Goal: Transaction & Acquisition: Purchase product/service

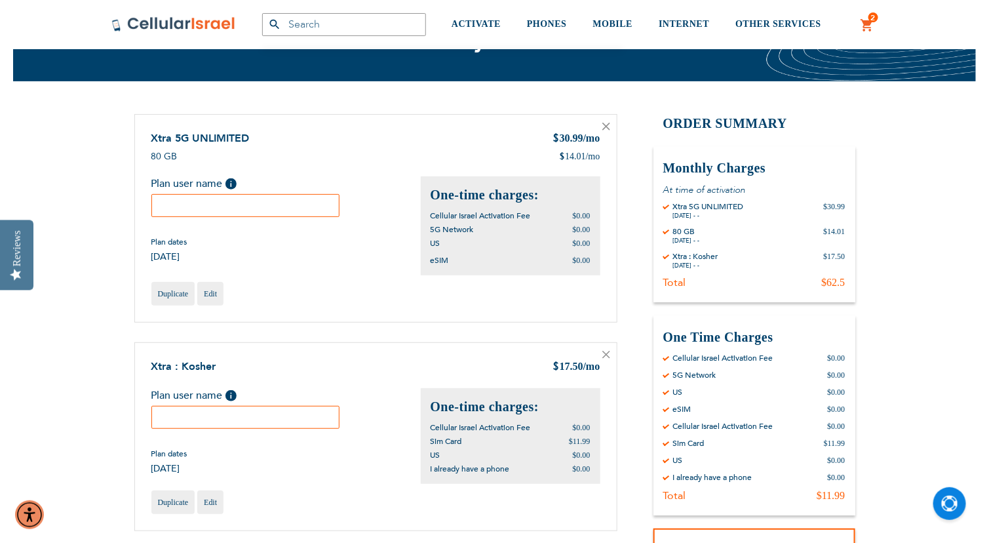
scroll to position [104, 0]
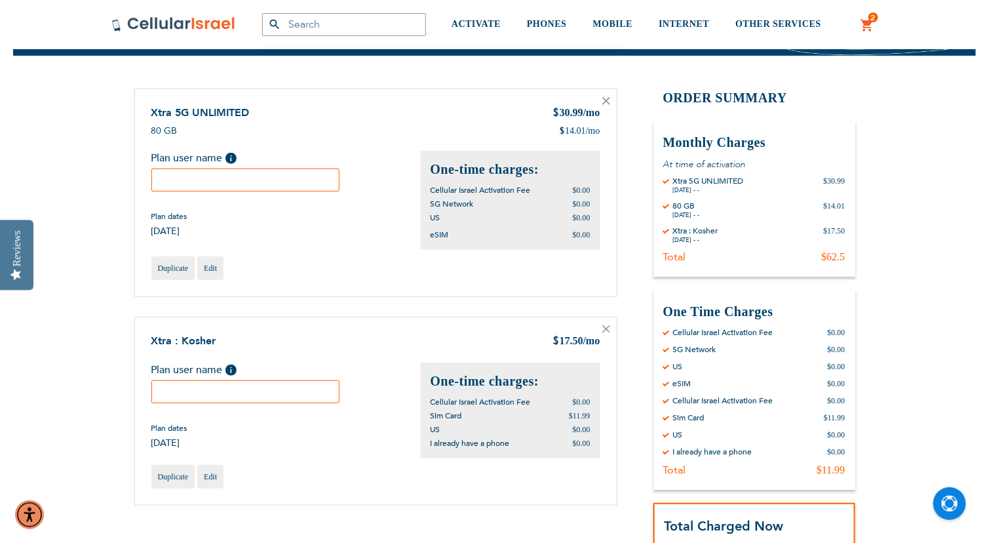
click at [299, 183] on input "text" at bounding box center [245, 179] width 189 height 23
type input "aliza"
click at [187, 397] on input "text" at bounding box center [245, 391] width 189 height 23
type input "[PERSON_NAME]"
click at [337, 448] on div "Xtra : Kosher $ 17.50 /mo Plan user name Help Please fill in the students name.…" at bounding box center [375, 411] width 483 height 189
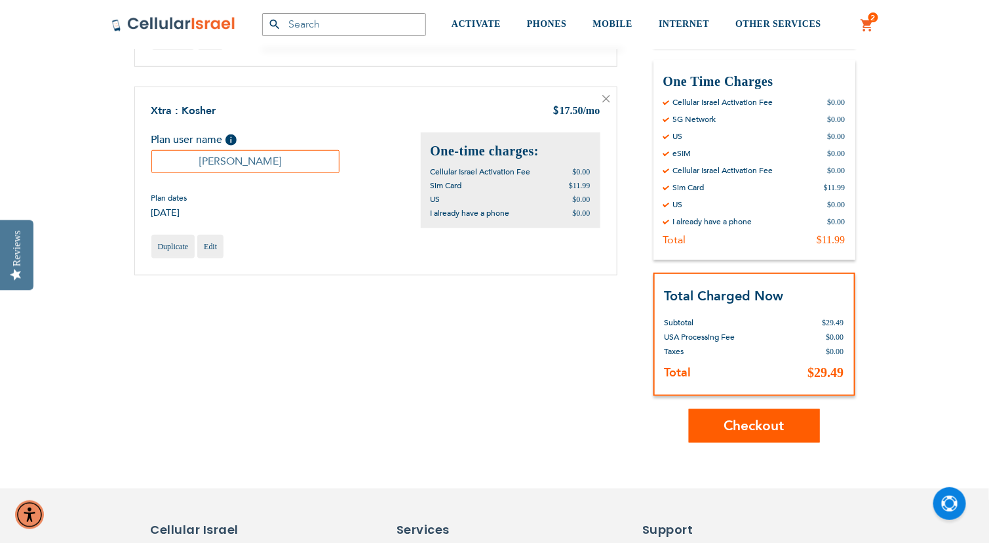
scroll to position [337, 0]
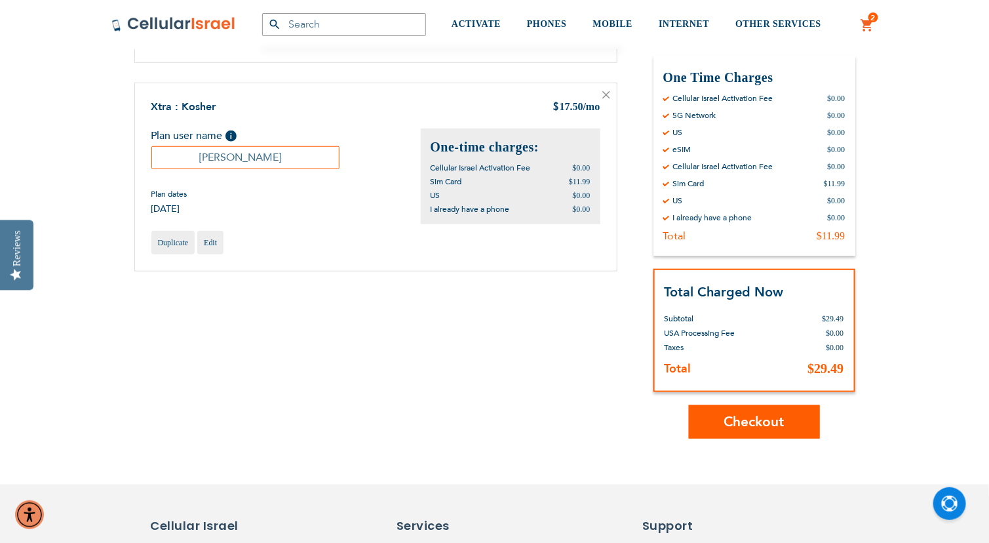
click at [718, 275] on div "Total Charged Now Total Subtotal $29.49 USA Processing Fee $0.00 Deposit Help A…" at bounding box center [754, 331] width 202 height 124
click at [736, 412] on span "Checkout" at bounding box center [754, 421] width 60 height 19
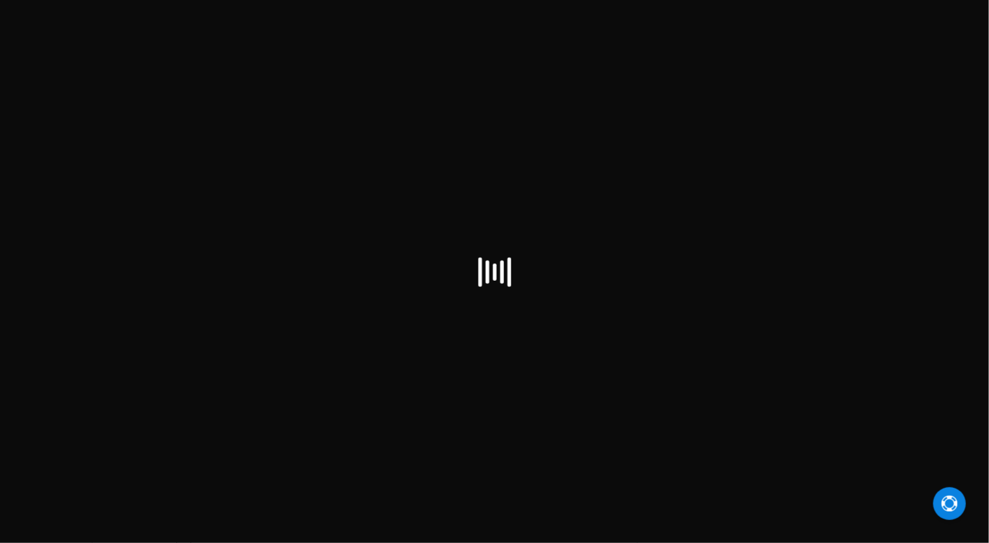
select select "US"
checkbox input "false"
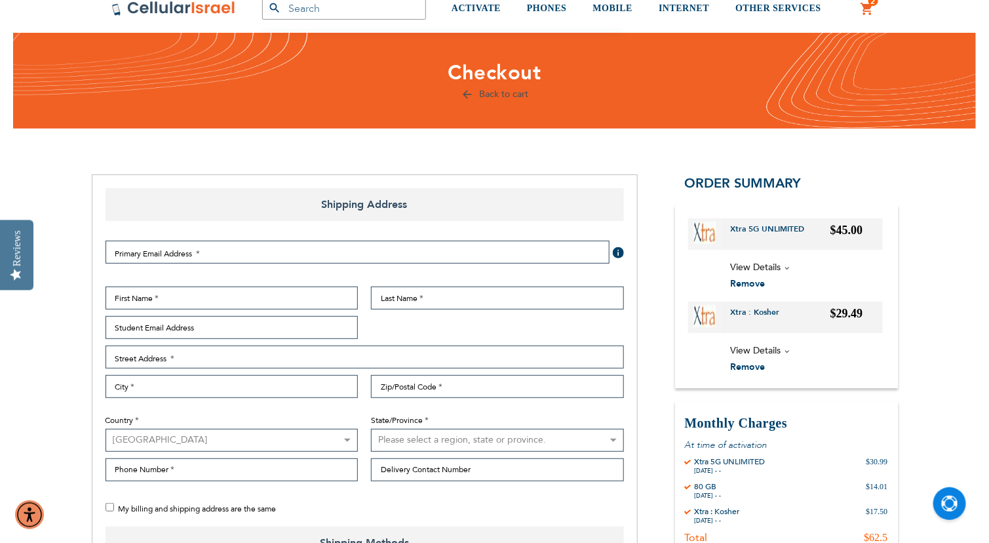
scroll to position [52, 0]
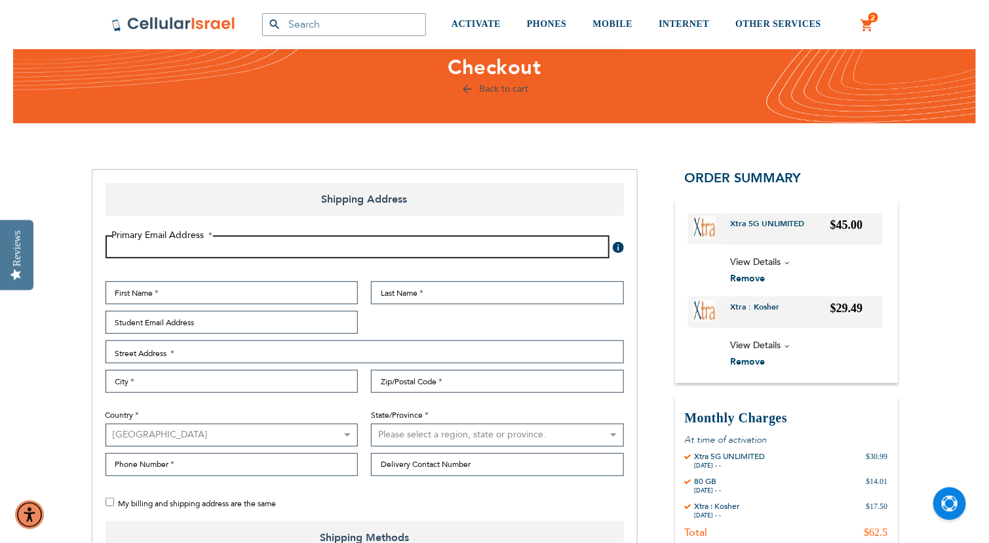
click at [549, 252] on input "Email Address" at bounding box center [358, 246] width 504 height 23
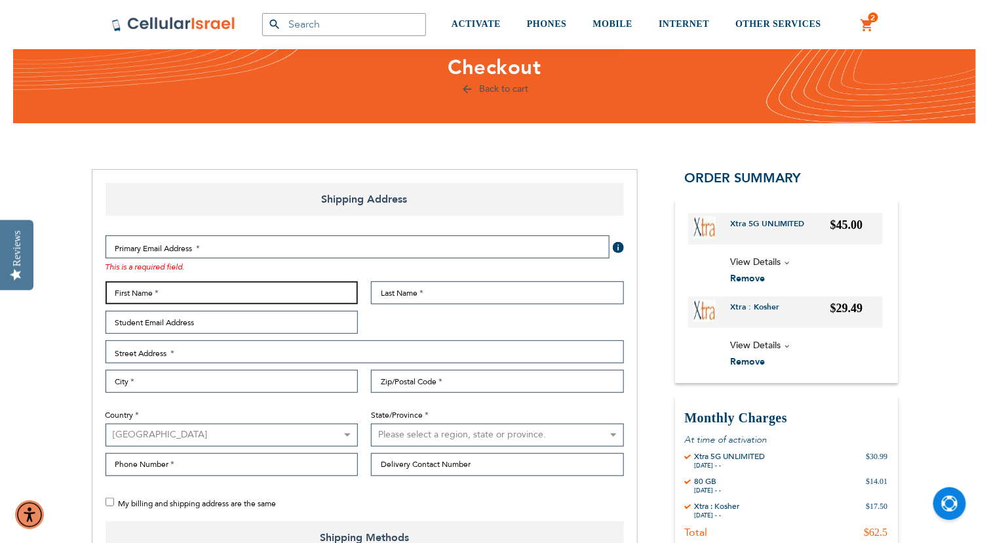
click at [263, 284] on input "First Name" at bounding box center [232, 292] width 253 height 23
type input "[PERSON_NAME]"
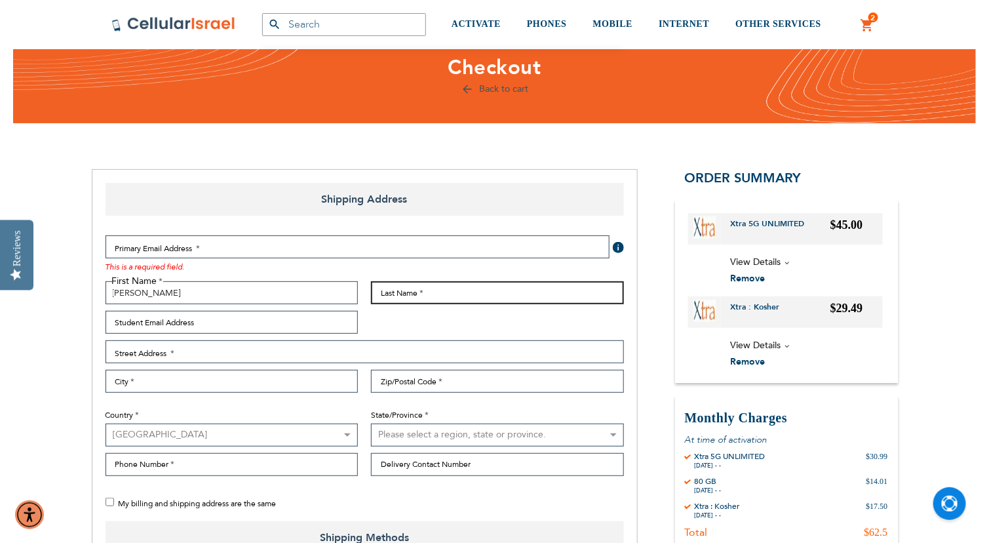
type input "From"
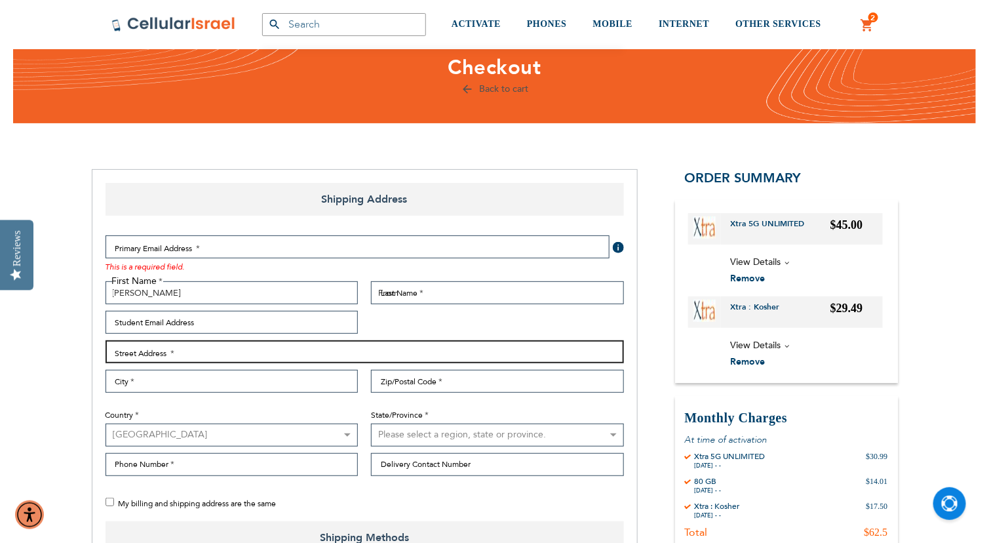
type input "[STREET_ADDRESS]"
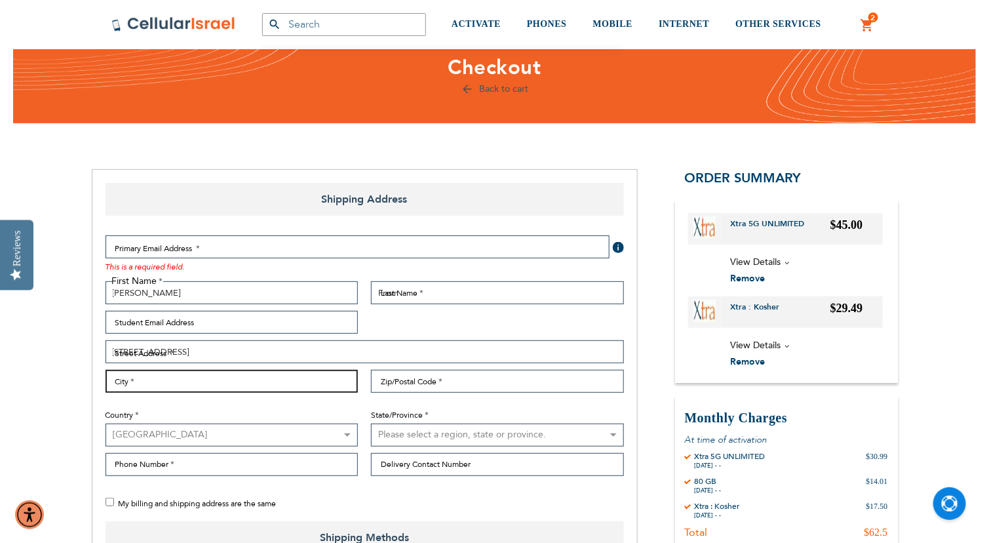
type input "Far Rockaway"
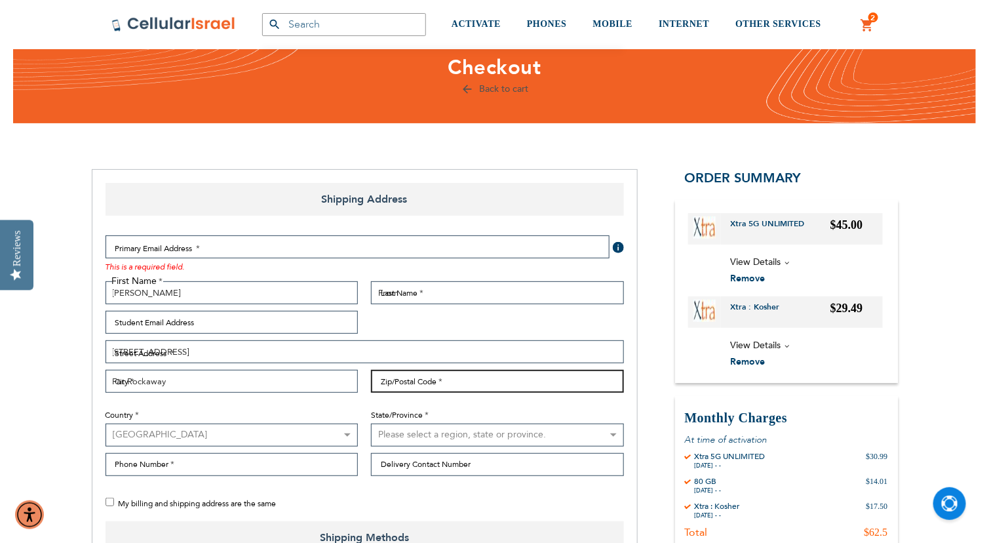
type input "11691"
select select "43"
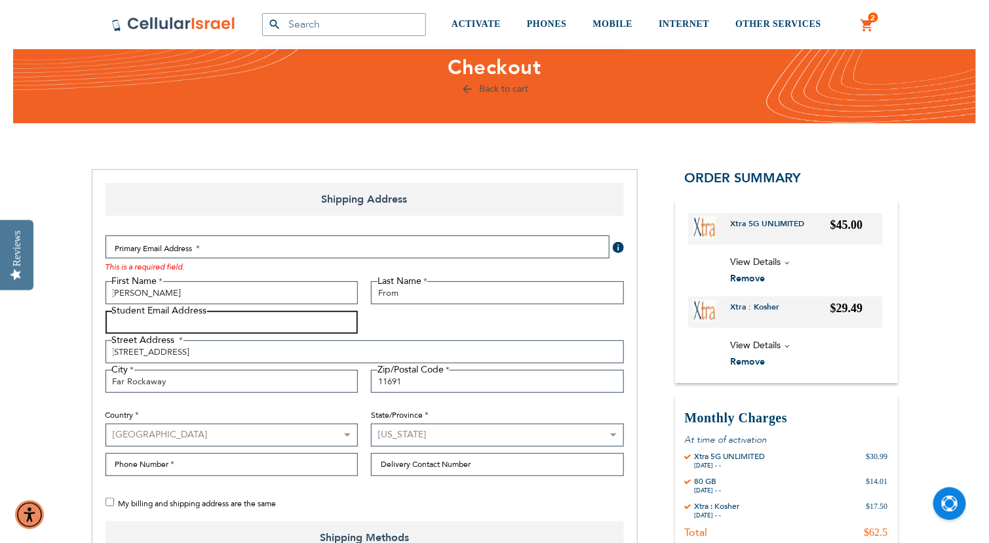
click at [277, 320] on input "Student Email Address" at bounding box center [232, 322] width 253 height 23
type input "[EMAIL_ADDRESS][DOMAIN_NAME]"
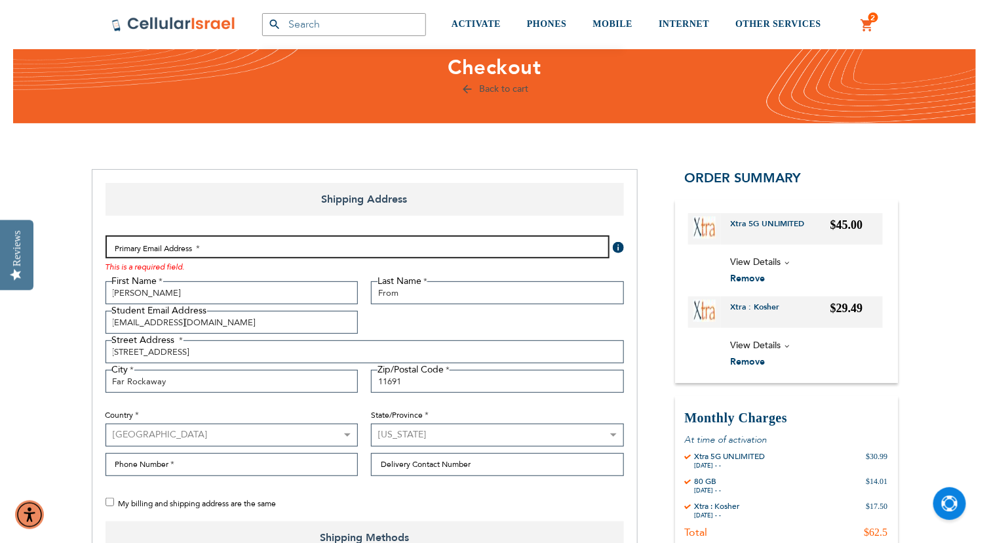
click at [195, 249] on input "Email Address" at bounding box center [358, 246] width 504 height 23
click at [227, 241] on input "Email Address" at bounding box center [358, 246] width 504 height 23
click at [238, 248] on input "Email Address" at bounding box center [358, 246] width 504 height 23
click at [239, 245] on input "Email Address" at bounding box center [358, 246] width 504 height 23
click at [242, 244] on input "[EMAIL_ADDRESS][DOMAIN_NAME]" at bounding box center [358, 246] width 504 height 23
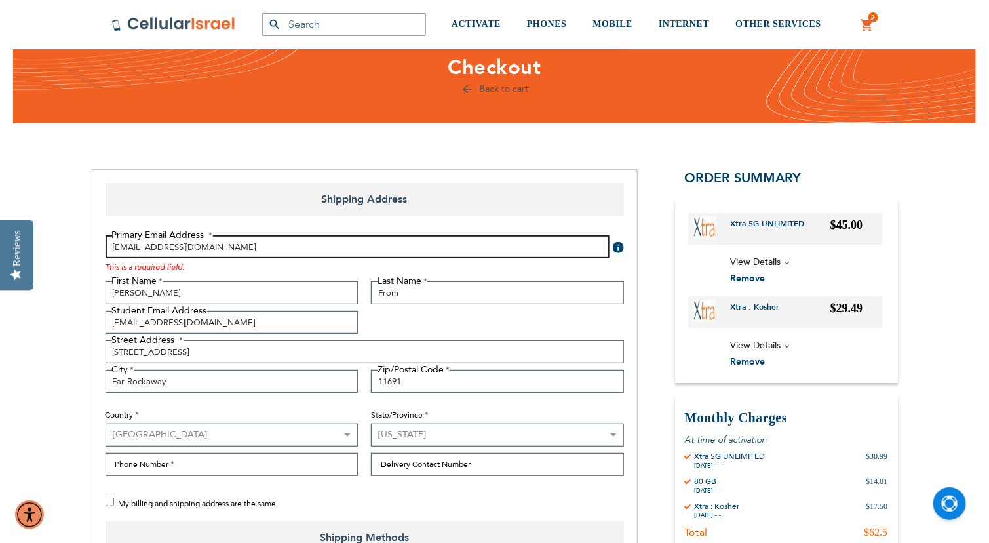
type input "[EMAIL_ADDRESS][DOMAIN_NAME]"
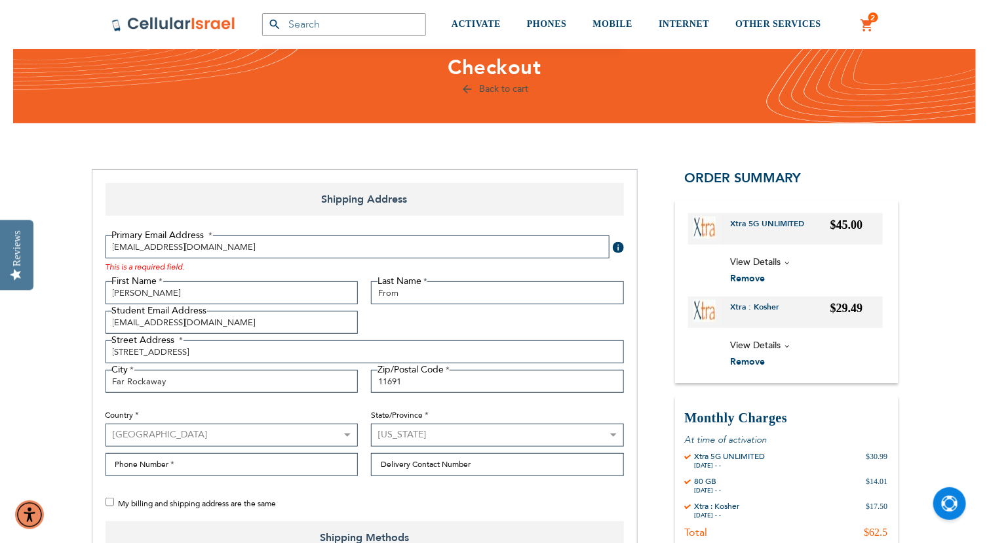
click at [246, 261] on fieldset "Primary Email Address Tooltip We'll send your order confirmation here. [EMAIL_A…" at bounding box center [364, 258] width 531 height 46
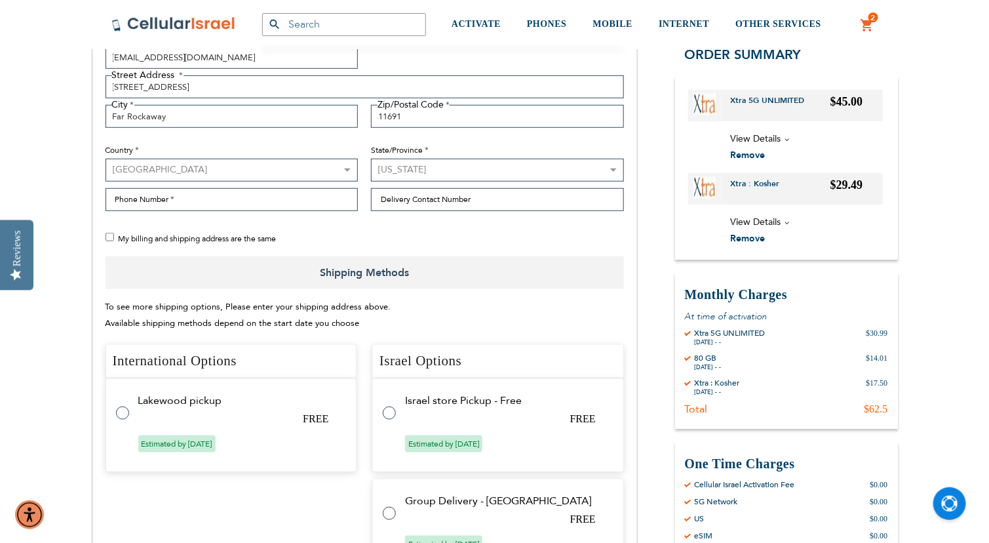
scroll to position [390, 0]
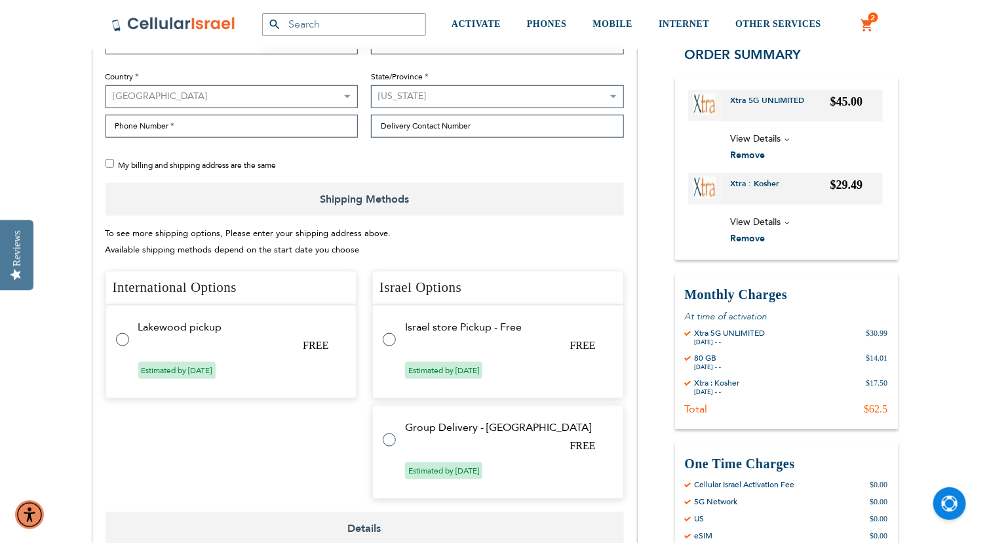
click at [381, 339] on tr "Israel store Pickup - Free FREE Estimated by [DATE]" at bounding box center [498, 352] width 252 height 94
radio input "true"
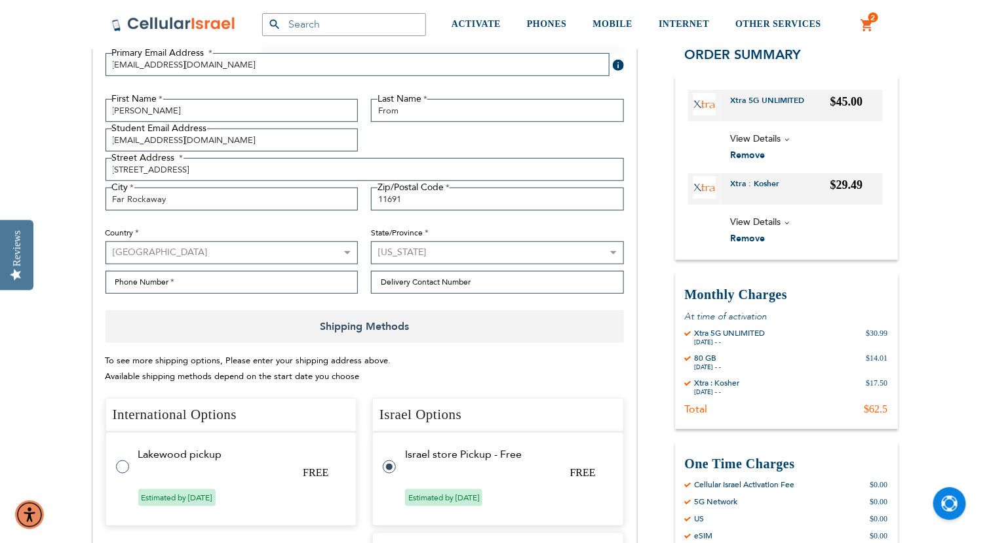
scroll to position [260, 0]
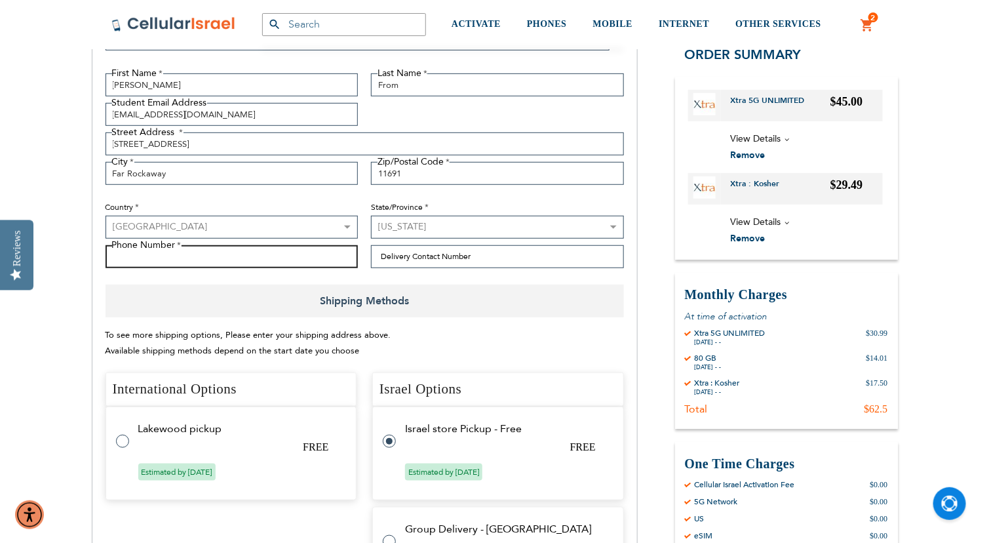
click at [289, 261] on input "Phone Number" at bounding box center [232, 256] width 253 height 23
click at [434, 318] on div "Shipping Methods To see more shipping options, Please enter your shipping addre…" at bounding box center [365, 448] width 518 height 329
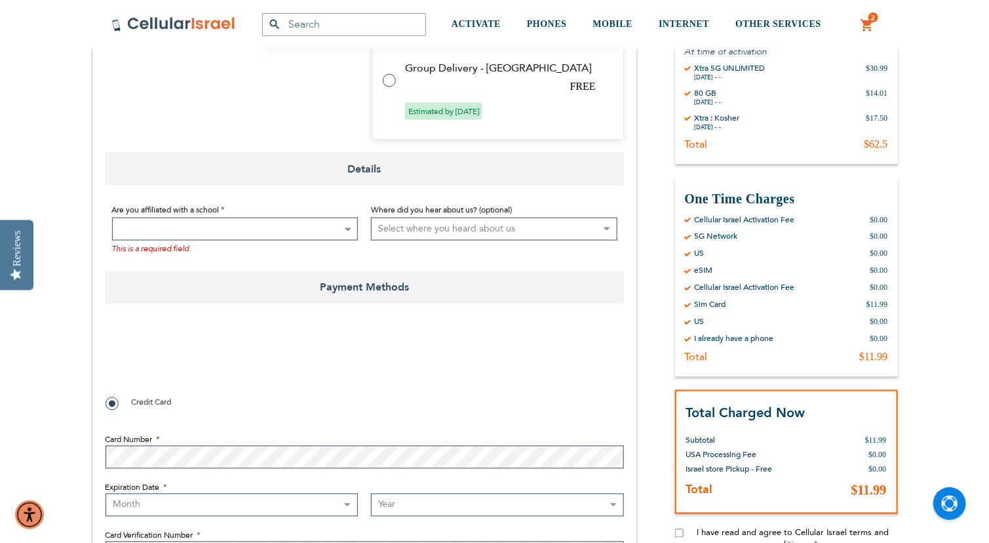
scroll to position [728, 0]
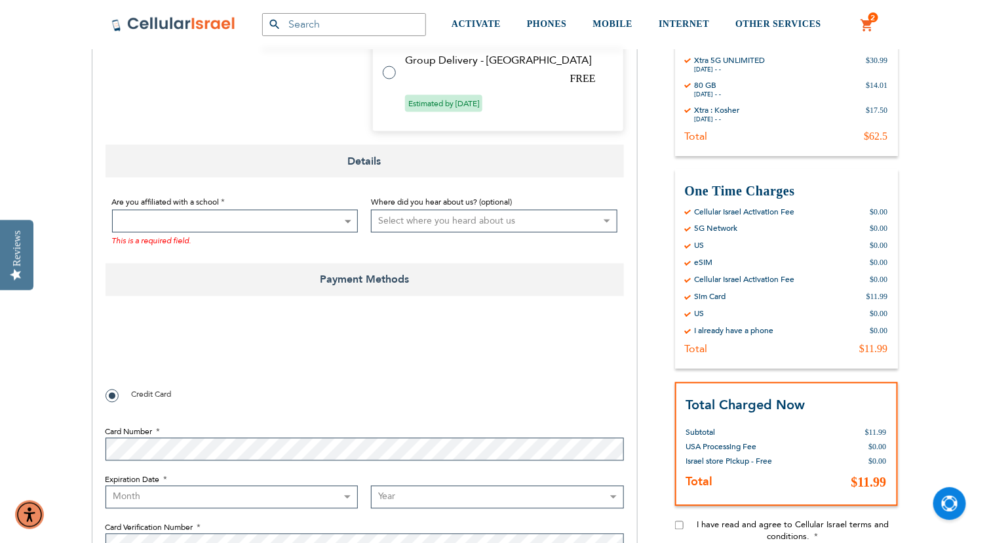
click at [349, 225] on span at bounding box center [347, 221] width 13 height 22
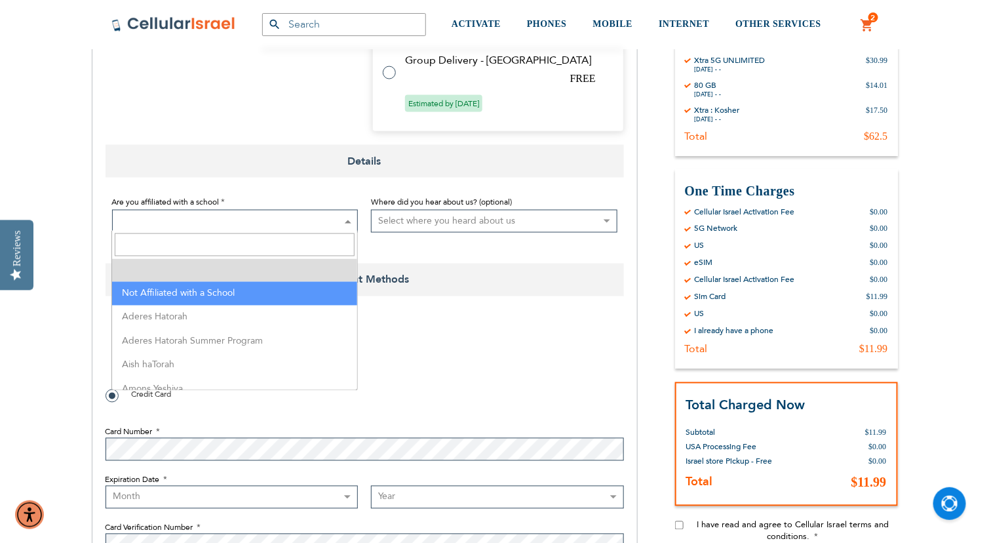
select select "199"
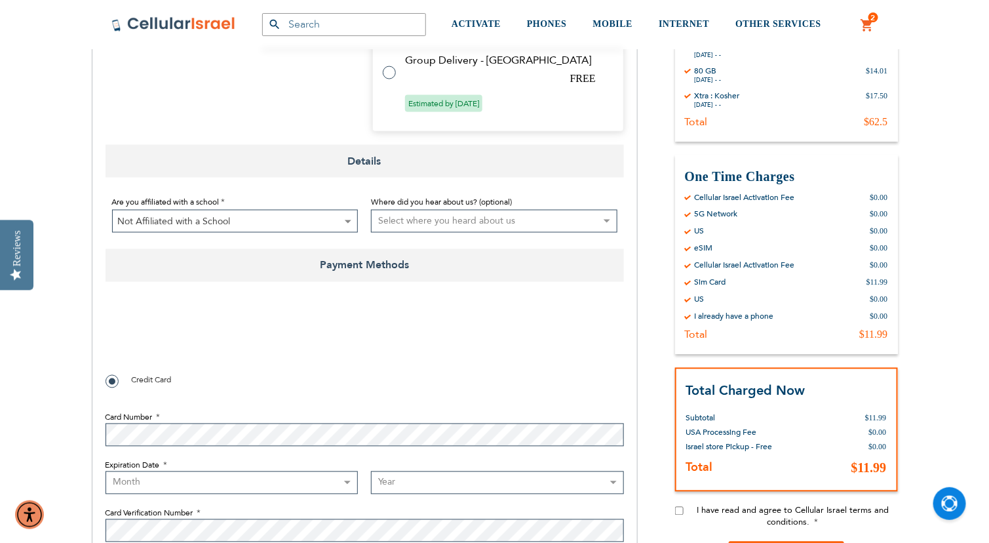
click at [440, 214] on select "Select where you heard about us Existing Customer Friend Other School/Group BP …" at bounding box center [494, 221] width 246 height 23
select select "3"
click at [371, 210] on select "Select where you heard about us Existing Customer Friend Other School/Group BP …" at bounding box center [494, 221] width 246 height 23
checkbox input "true"
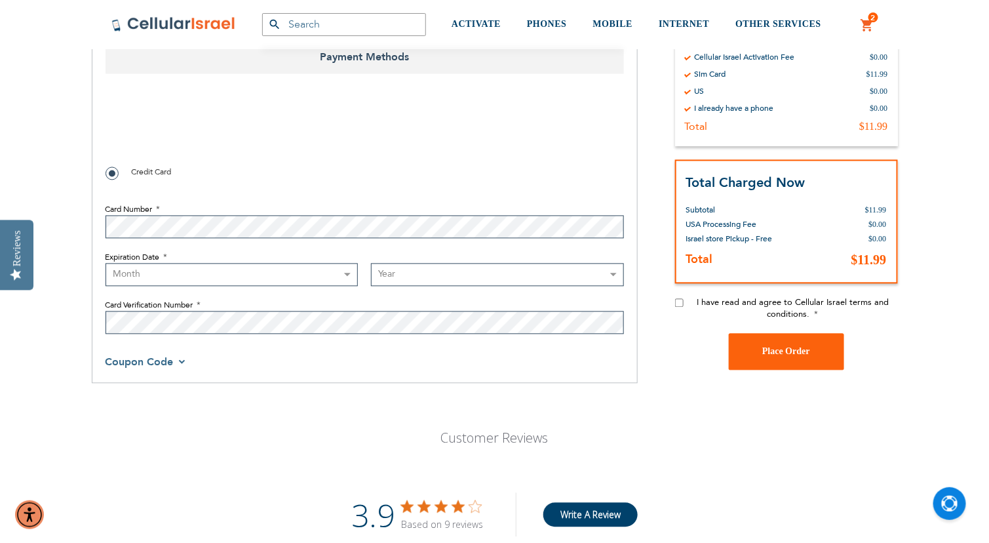
scroll to position [910, 0]
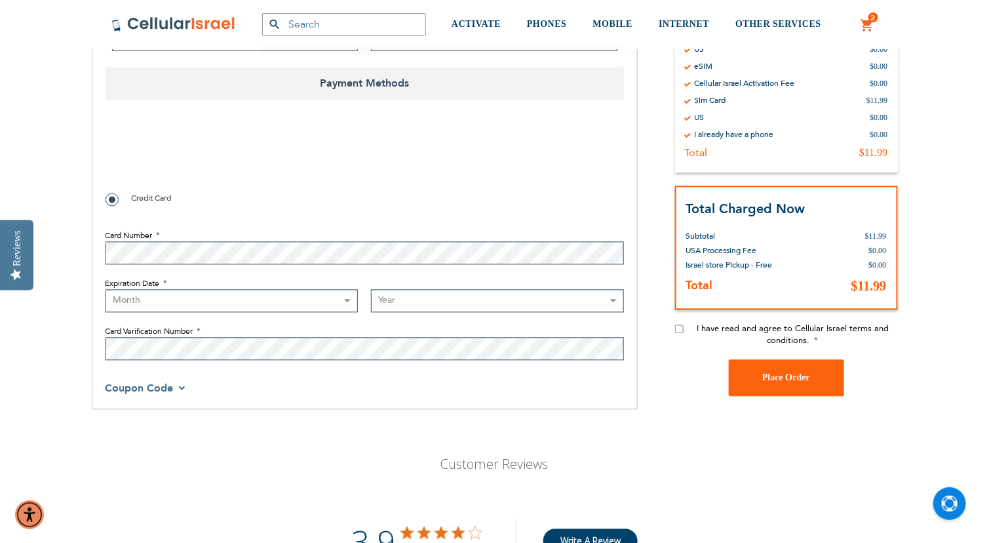
click at [682, 325] on input "I have read and agree to Cellular Israel terms and conditions." at bounding box center [679, 329] width 9 height 9
checkbox input "true"
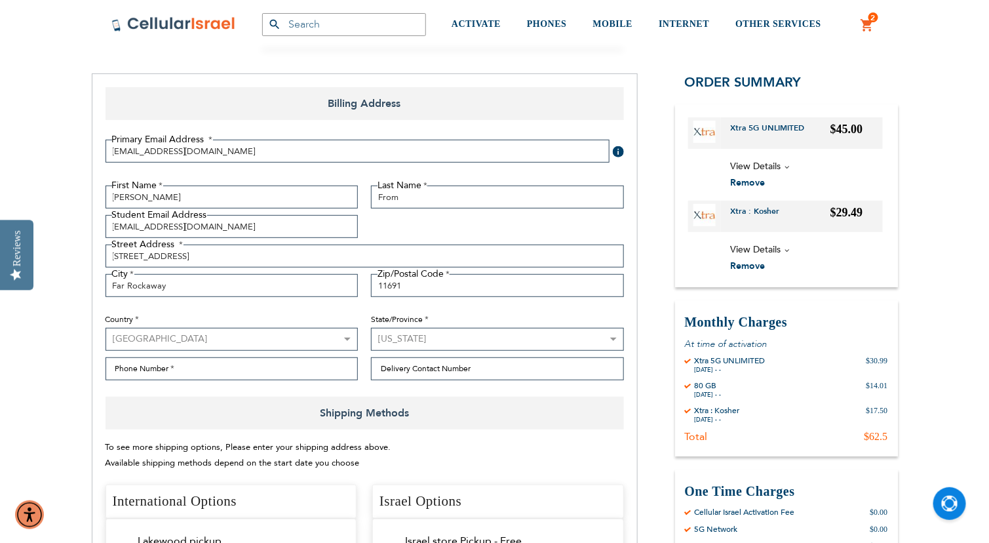
scroll to position [156, 0]
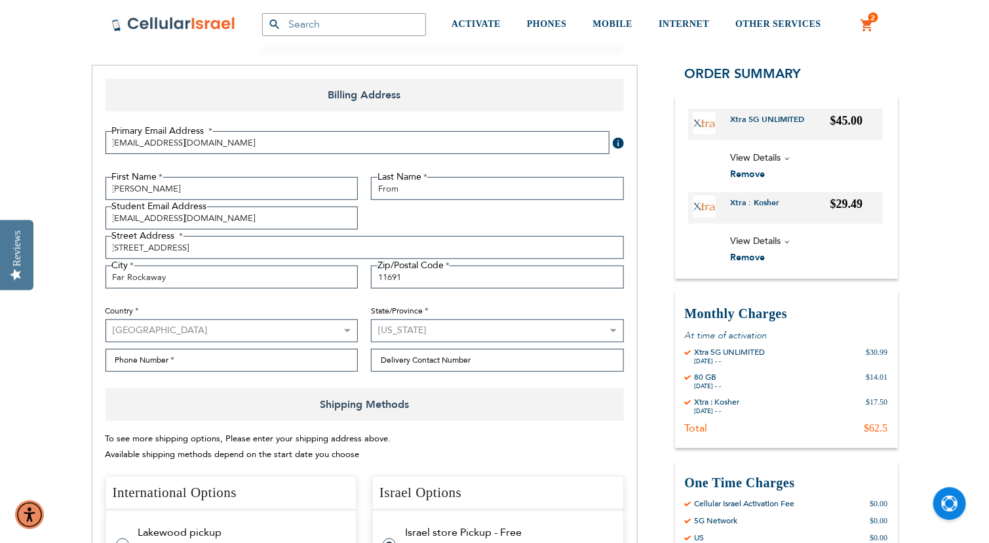
click at [620, 140] on span at bounding box center [618, 143] width 11 height 11
click at [621, 140] on span at bounding box center [618, 143] width 11 height 11
click at [647, 128] on div "We'll send your order confirmation here." at bounding box center [707, 142] width 151 height 31
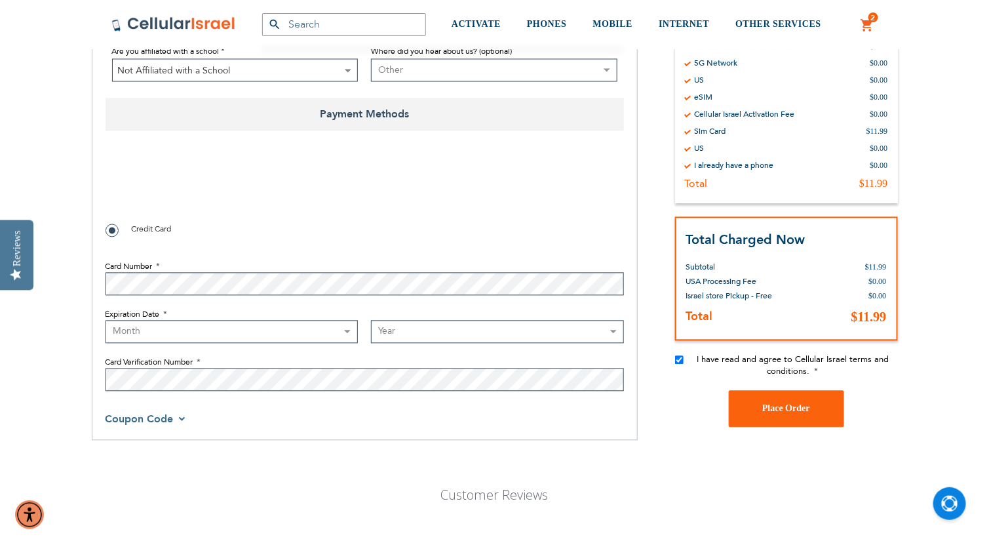
scroll to position [884, 0]
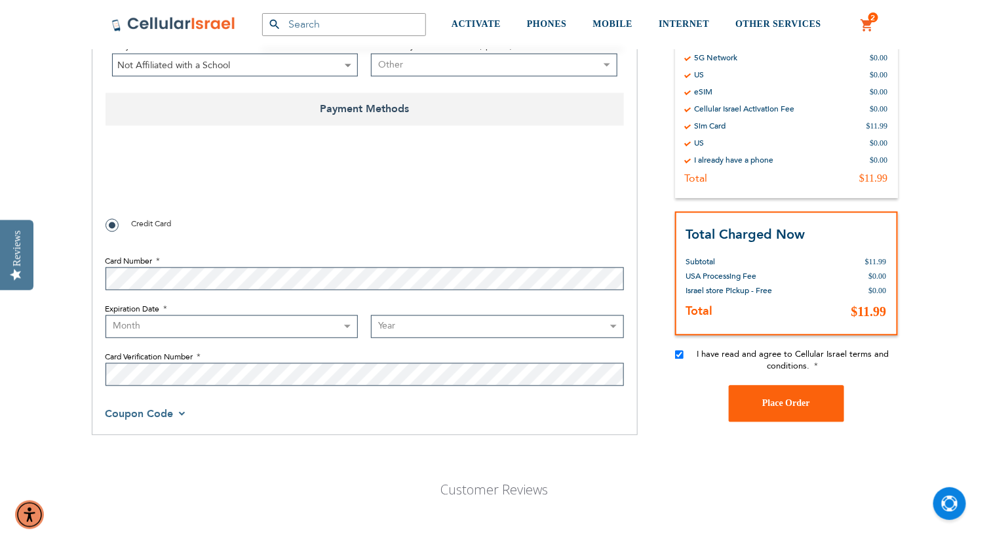
click at [532, 205] on fieldset "Payment Information Payment Method Credit Card Card Number Expiration Date Mont…" at bounding box center [365, 268] width 518 height 246
click at [517, 357] on label "Card Verification Number" at bounding box center [365, 357] width 518 height 12
click at [395, 205] on fieldset "Payment Information Payment Method Credit Card Card Number Expiration Date Mont…" at bounding box center [365, 268] width 518 height 246
checkbox input "true"
click at [171, 315] on select "Month [DATE] - [DATE] - [DATE] - [DATE] - [DATE] - [DATE] - [DATE] - [DATE] - […" at bounding box center [232, 326] width 253 height 23
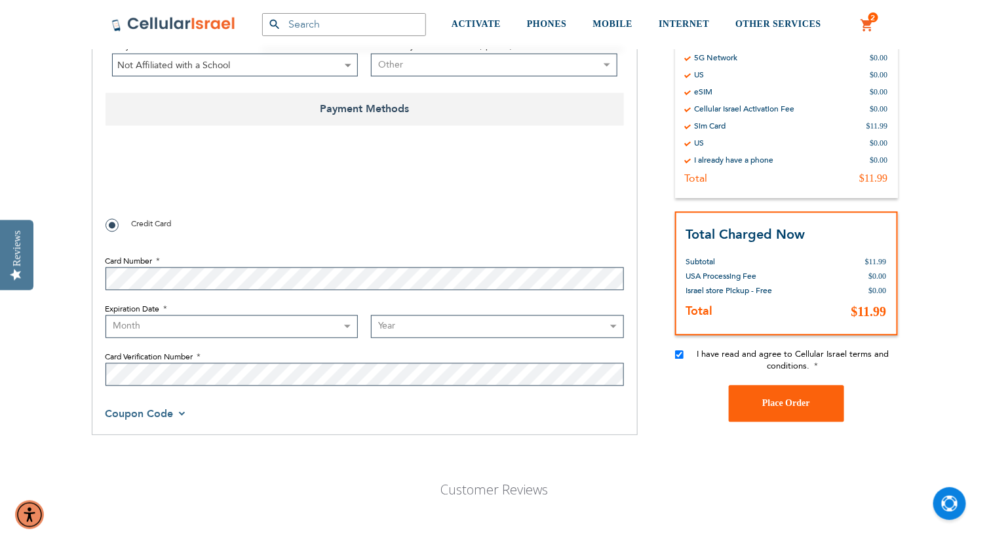
select select "8"
click at [106, 315] on select "Month [DATE] - [DATE] - [DATE] - [DATE] - [DATE] - [DATE] - [DATE] - [DATE] - […" at bounding box center [232, 326] width 253 height 23
click at [217, 316] on select "Month [DATE] - [DATE] - [DATE] - [DATE] - [DATE] - [DATE] - [DATE] - [DATE] - […" at bounding box center [232, 326] width 253 height 23
click at [106, 315] on select "Month [DATE] - [DATE] - [DATE] - [DATE] - [DATE] - [DATE] - [DATE] - [DATE] - […" at bounding box center [232, 326] width 253 height 23
click at [433, 327] on select "Year [DATE] 2026 2027 2028 2029 2030 2031 2032 2033 2034 2035 2036 2037 2038 20…" at bounding box center [497, 326] width 253 height 23
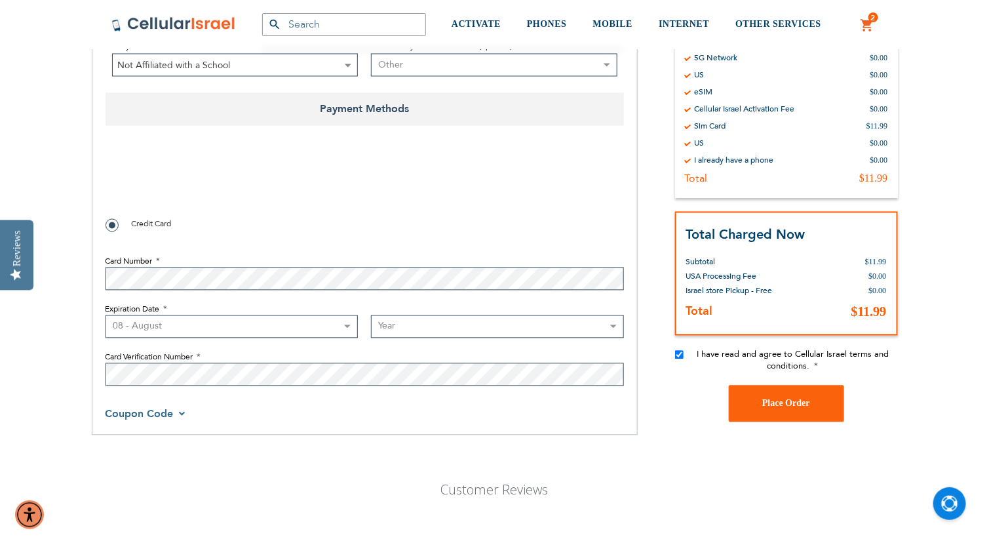
select select "2029"
click at [371, 315] on select "Year [DATE] 2026 2027 2028 2029 2030 2031 2032 2033 2034 2035 2036 2037 2038 20…" at bounding box center [497, 326] width 253 height 23
click at [454, 191] on div "03AFcWeA7rEMPq-wcnRw15xff_UkWg1jScHV6-sGqz6Fz1mJn-FwuiV-m7DU0-T6YTRiRRZaSYl42bP…" at bounding box center [365, 180] width 518 height 51
click at [384, 244] on fieldset "Card Number Expiration Date Month [DATE] - [DATE] - [DATE] - [DATE] - [DATE] - …" at bounding box center [365, 317] width 518 height 150
click at [765, 402] on span "Place Order" at bounding box center [786, 403] width 48 height 10
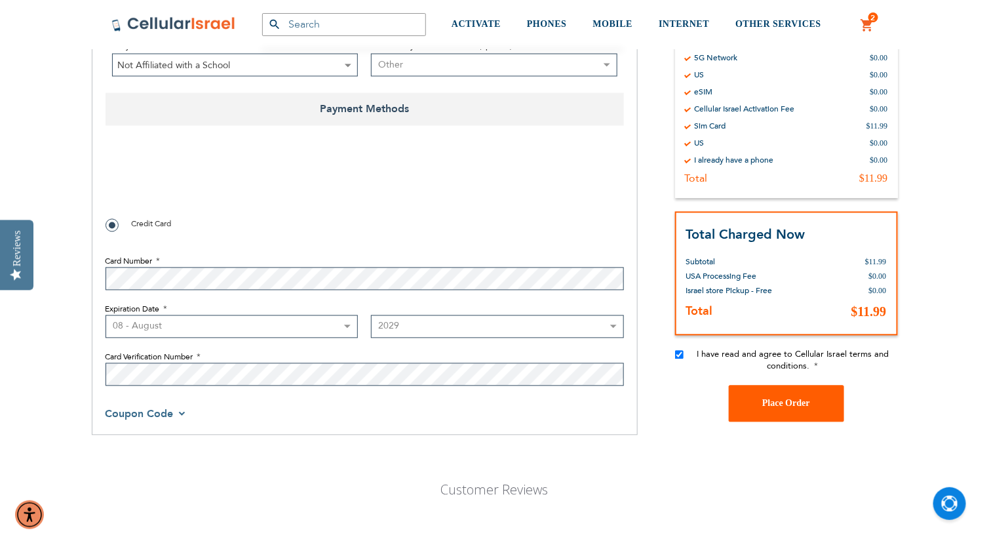
scroll to position [233, 0]
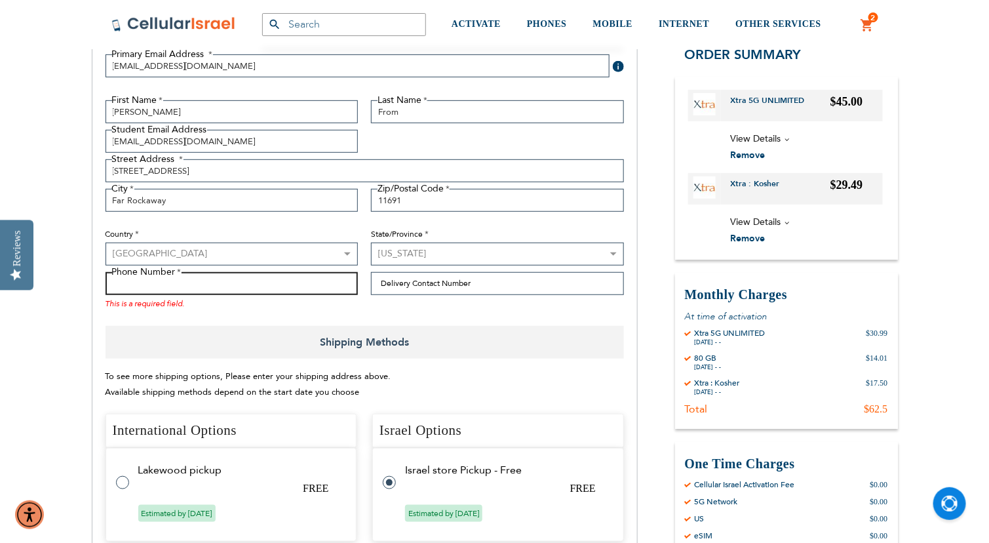
click at [277, 290] on input "Phone Number" at bounding box center [232, 283] width 253 height 23
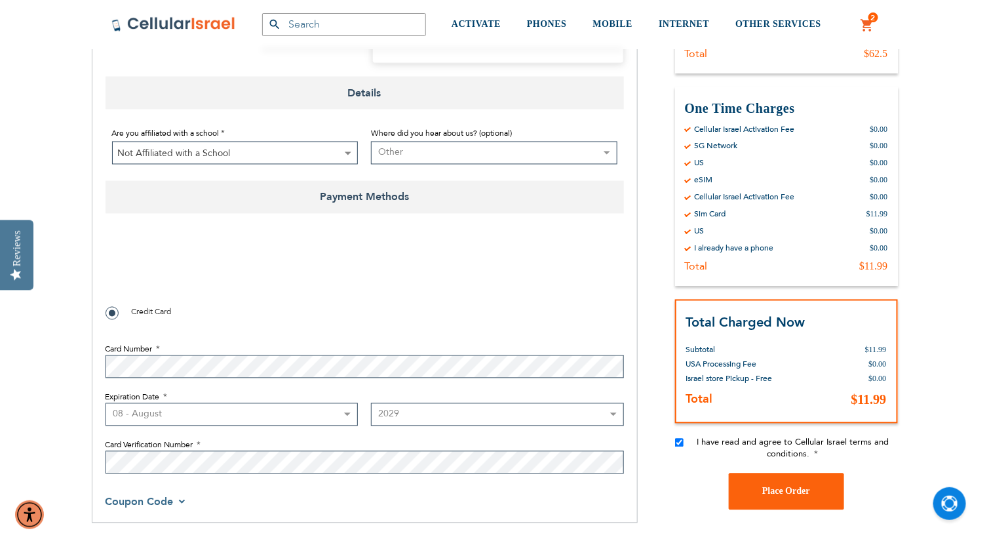
checkbox input "true"
click at [750, 481] on button "Place Order" at bounding box center [786, 491] width 115 height 37
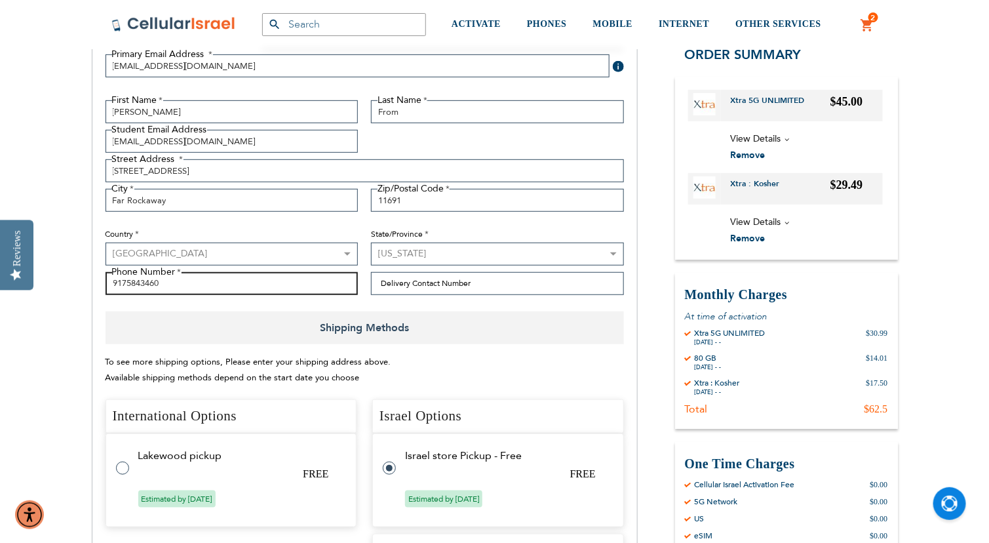
type input "9175843460"
click at [552, 372] on div "To see more shipping options, Please enter your shipping address above. Availab…" at bounding box center [365, 370] width 518 height 32
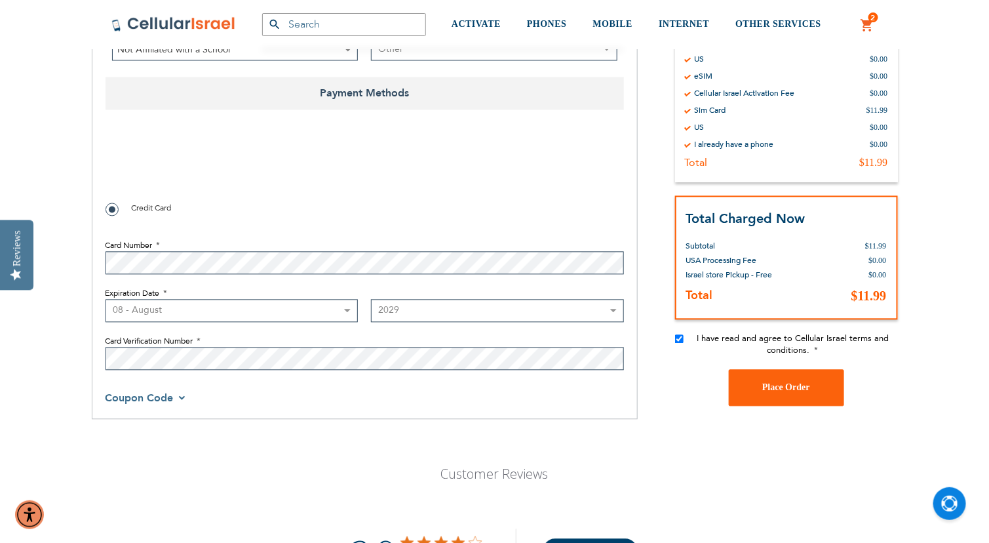
scroll to position [908, 0]
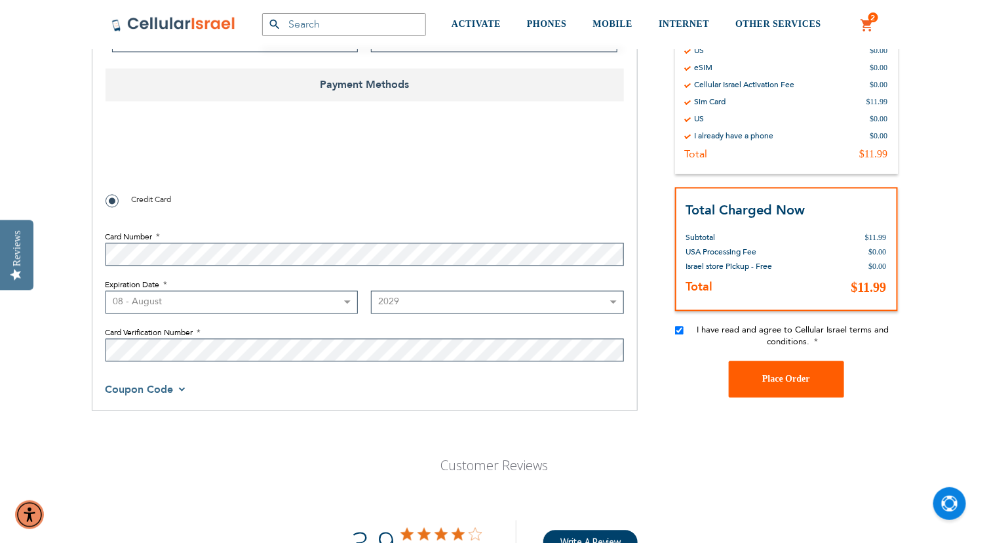
click at [831, 378] on button "Place Order" at bounding box center [786, 379] width 115 height 37
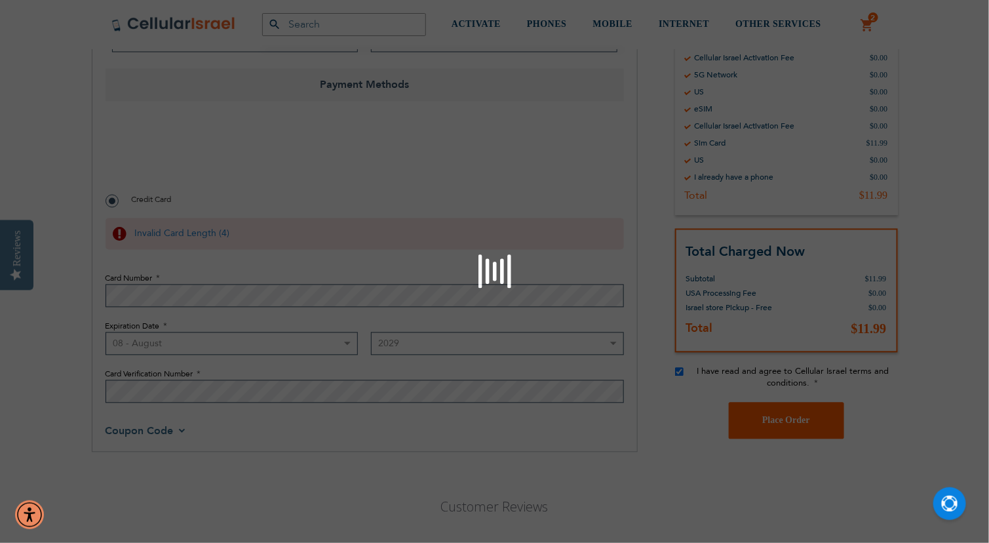
scroll to position [853, 0]
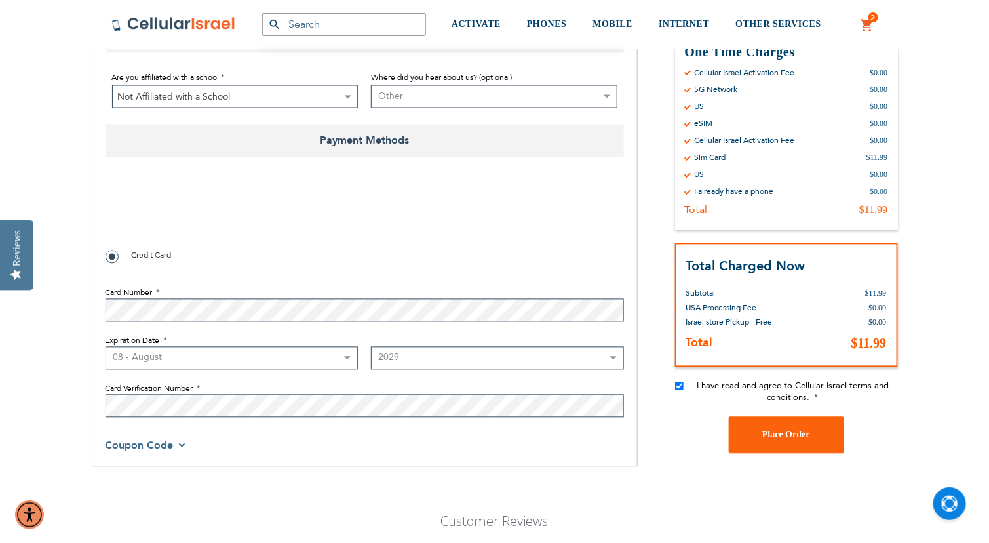
click at [333, 256] on div "Credit Card" at bounding box center [365, 256] width 518 height 16
click at [778, 432] on span "Place Order" at bounding box center [786, 435] width 48 height 10
